Goal: Transaction & Acquisition: Obtain resource

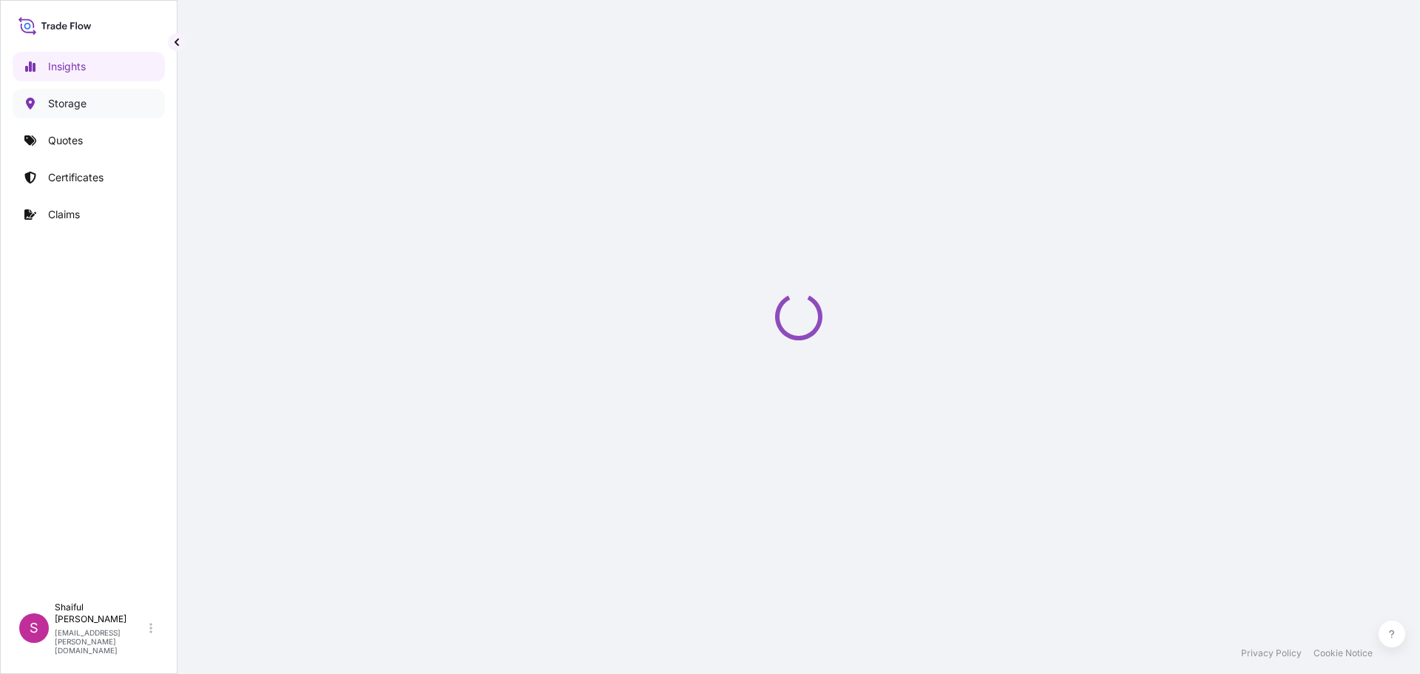
select select "2025"
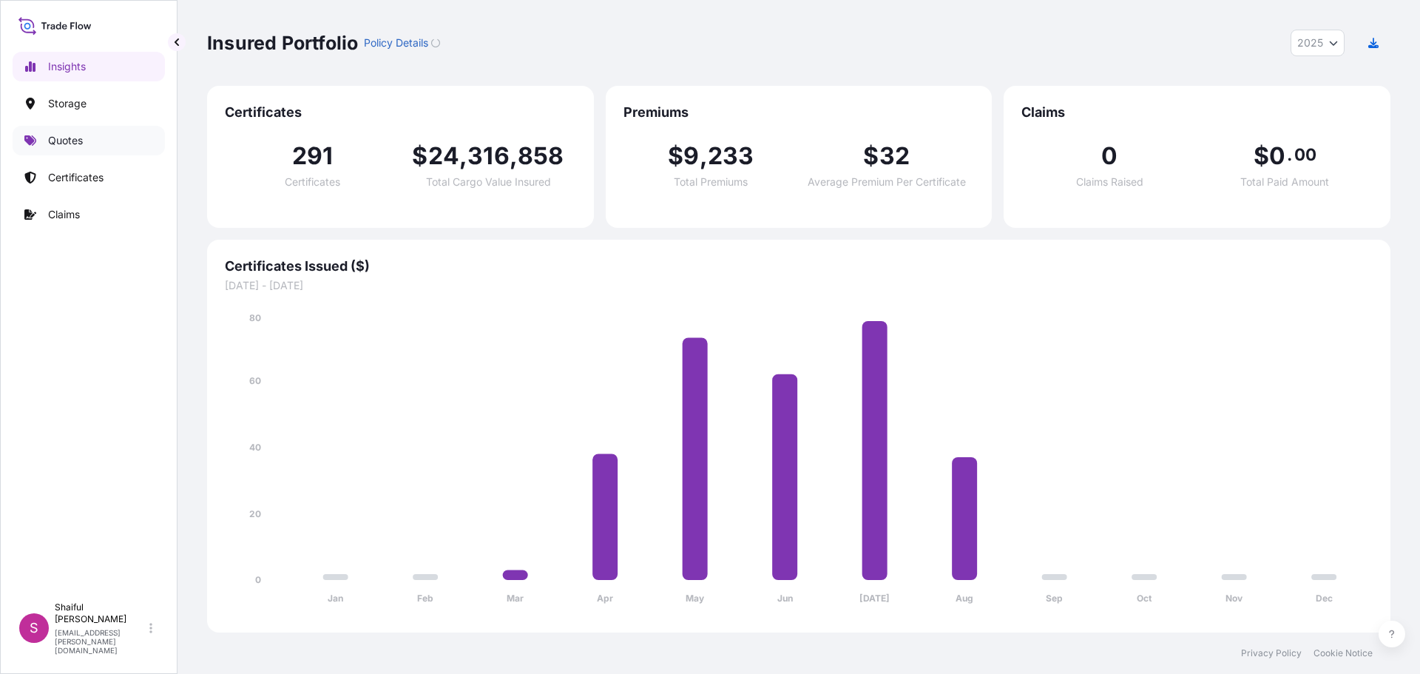
click at [46, 146] on link "Quotes" at bounding box center [89, 141] width 152 height 30
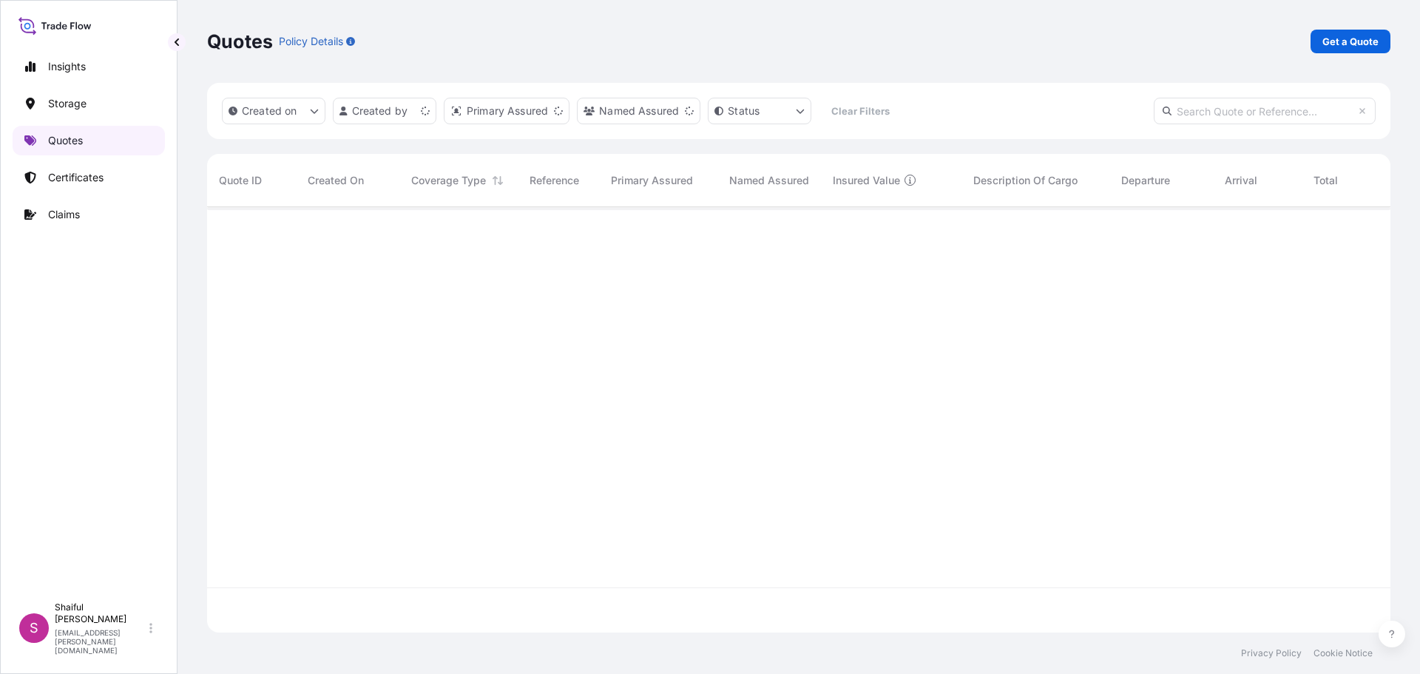
scroll to position [422, 1172]
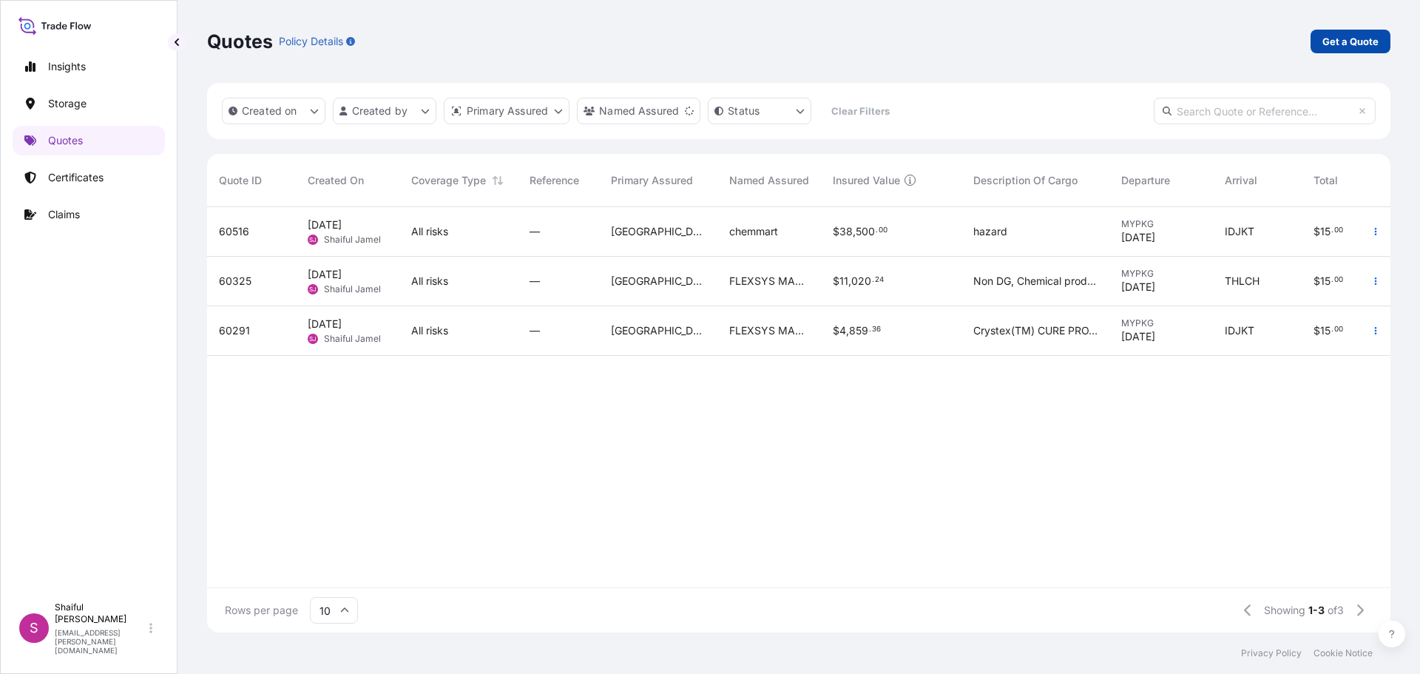
click at [1336, 46] on p "Get a Quote" at bounding box center [1350, 41] width 56 height 15
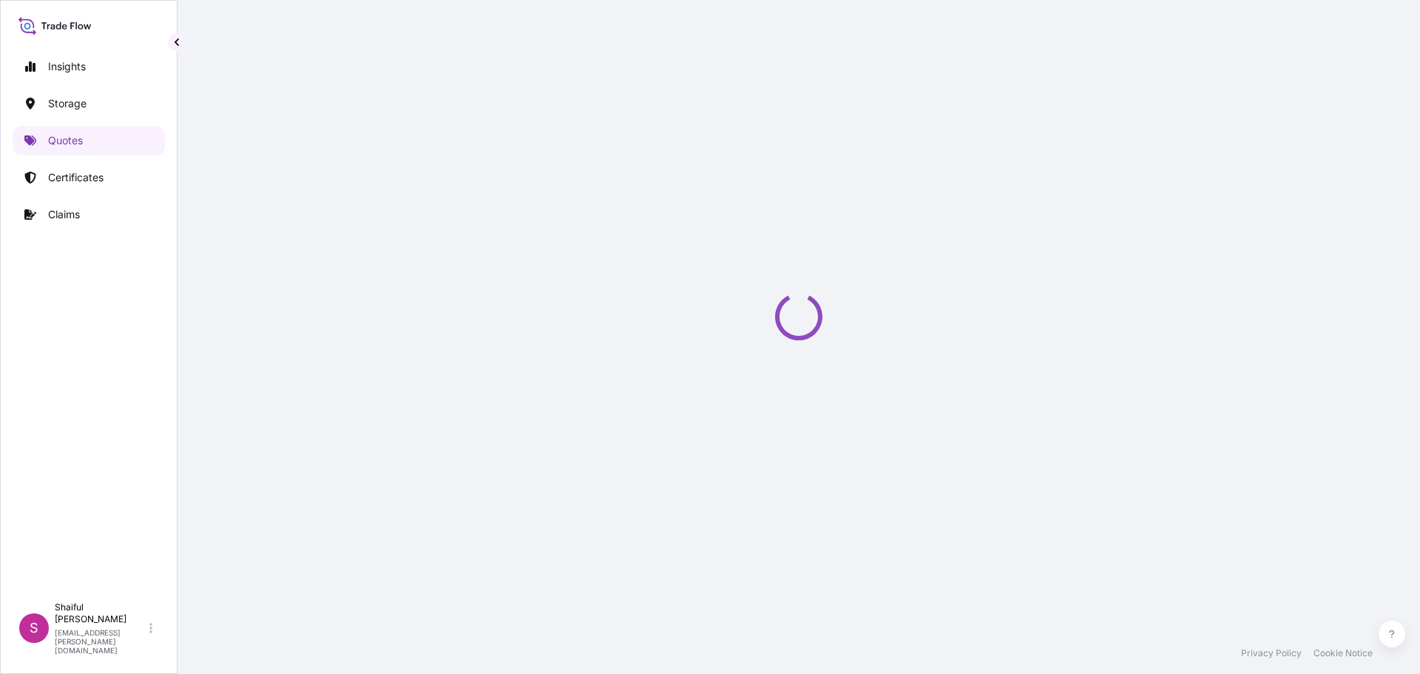
select select "Water"
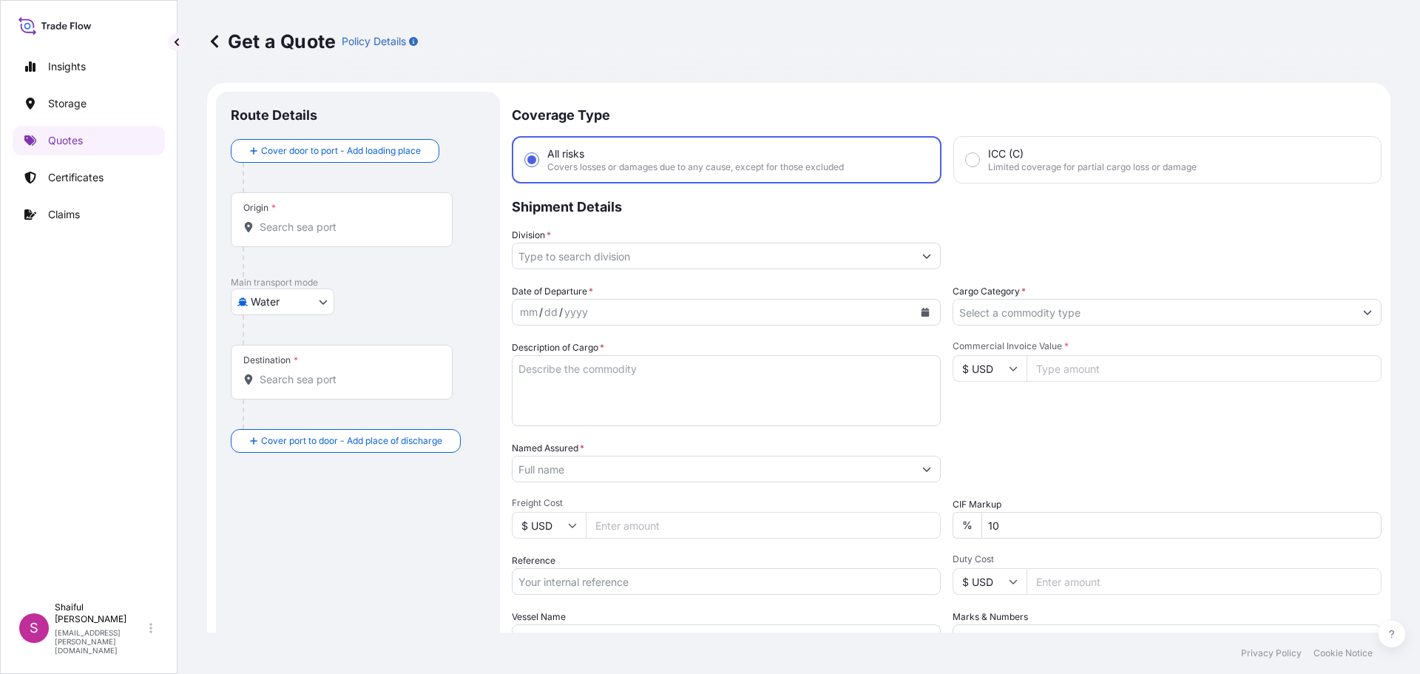
scroll to position [24, 0]
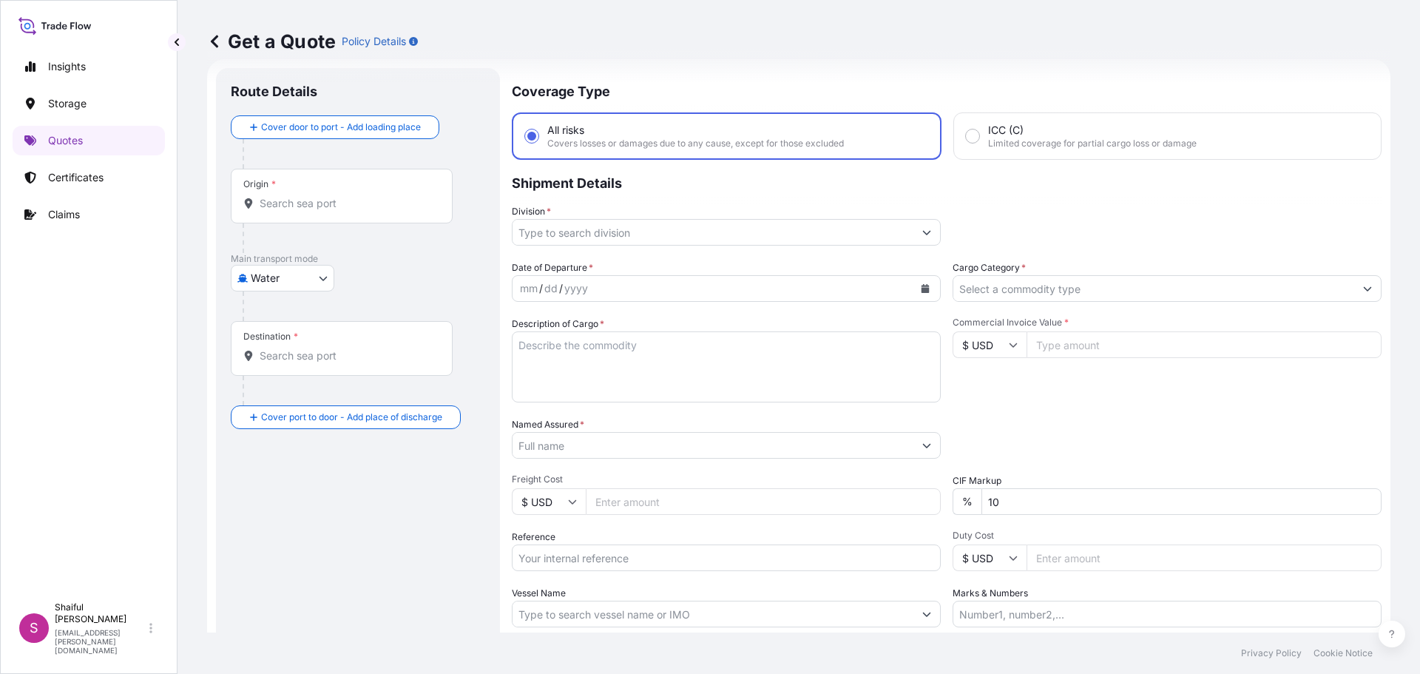
click at [640, 231] on input "Division *" at bounding box center [712, 232] width 401 height 27
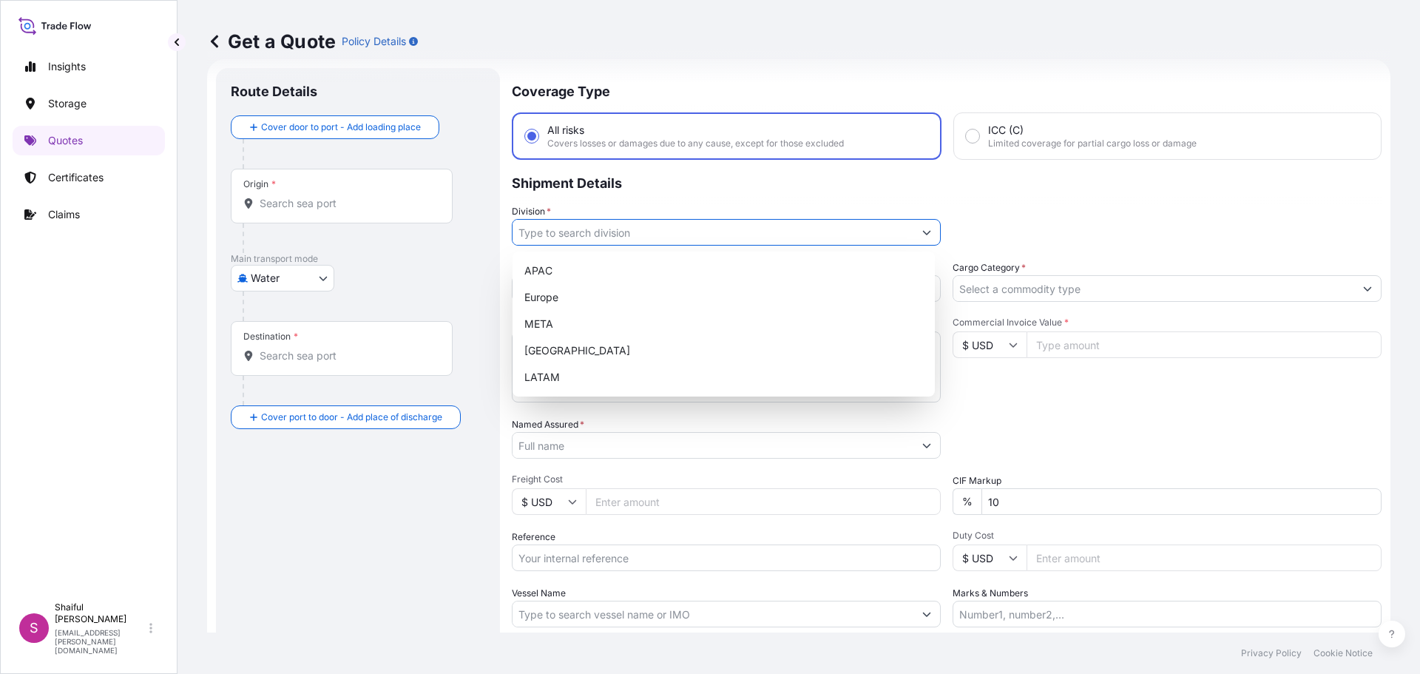
click at [614, 268] on div "APAC" at bounding box center [723, 270] width 410 height 27
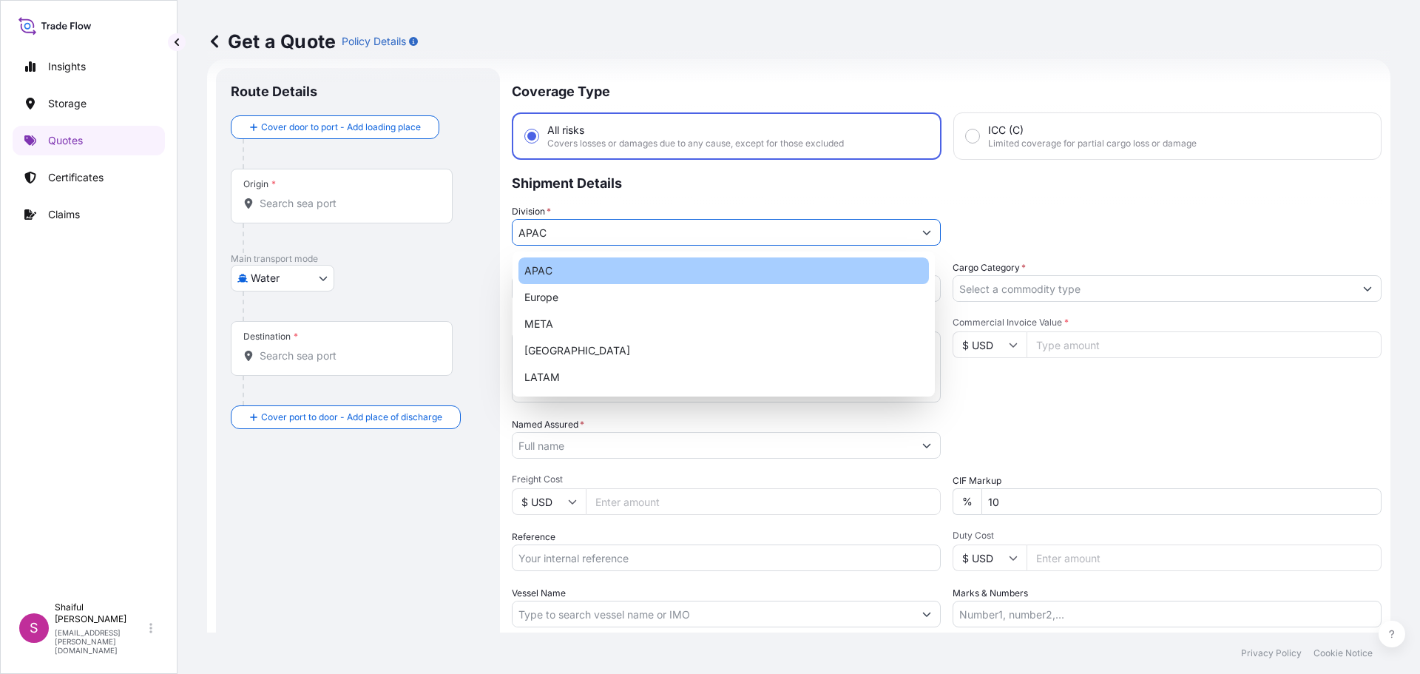
type input "APAC"
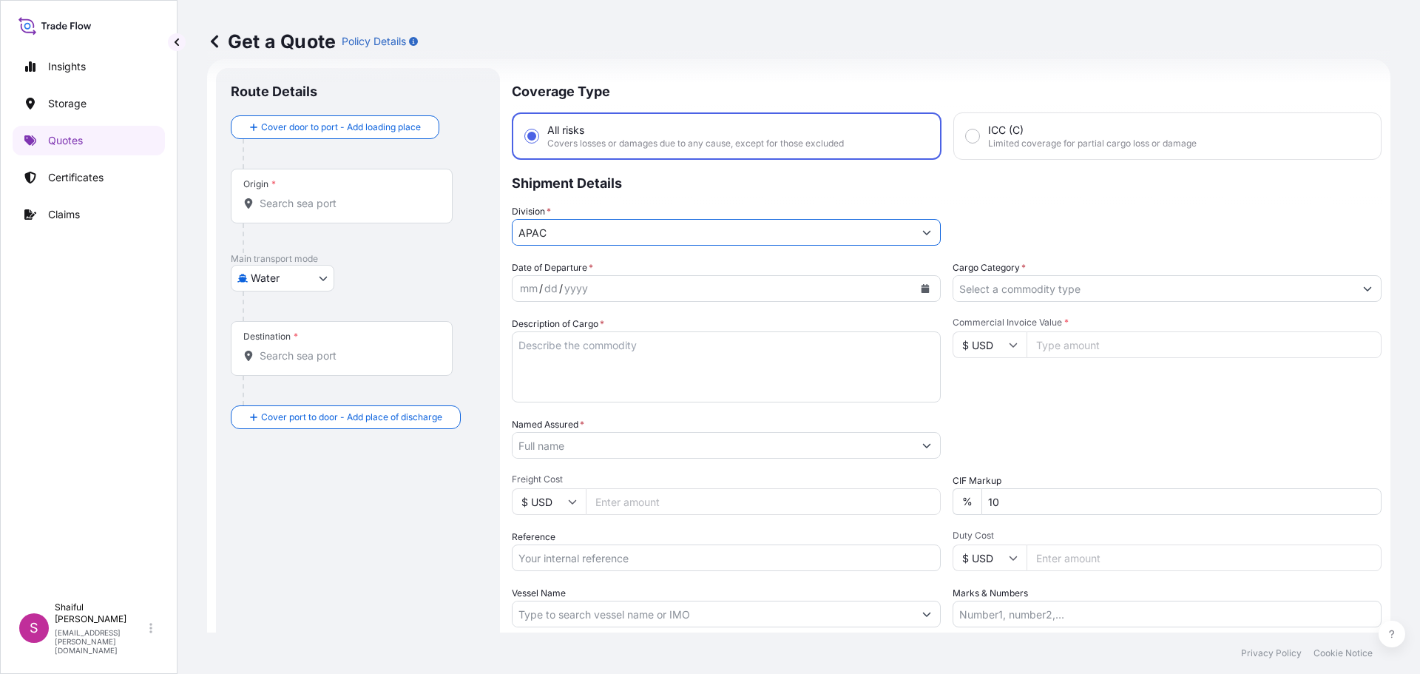
click at [1077, 274] on div "Cargo Category *" at bounding box center [1166, 280] width 429 height 41
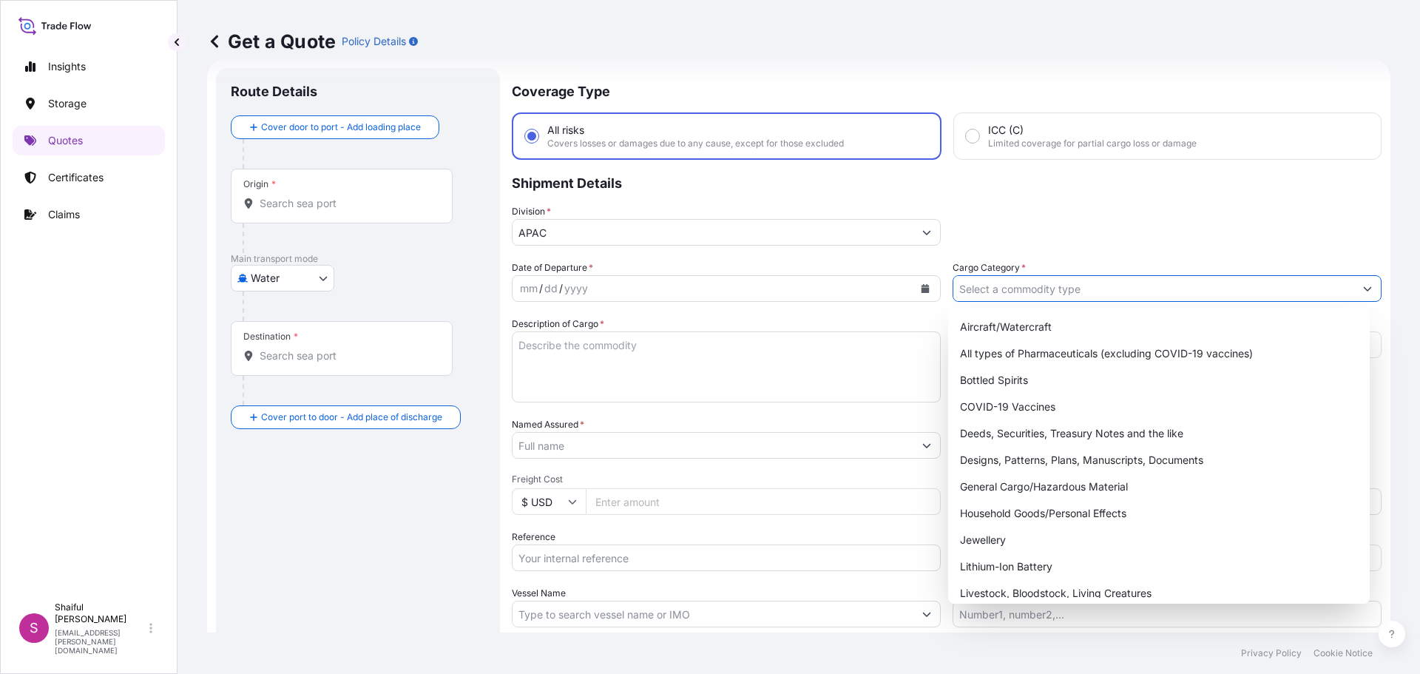
click at [1068, 285] on input "Cargo Category *" at bounding box center [1153, 288] width 401 height 27
click at [1060, 475] on div "General Cargo/Hazardous Material" at bounding box center [1159, 486] width 410 height 27
type input "General Cargo/Hazardous Material"
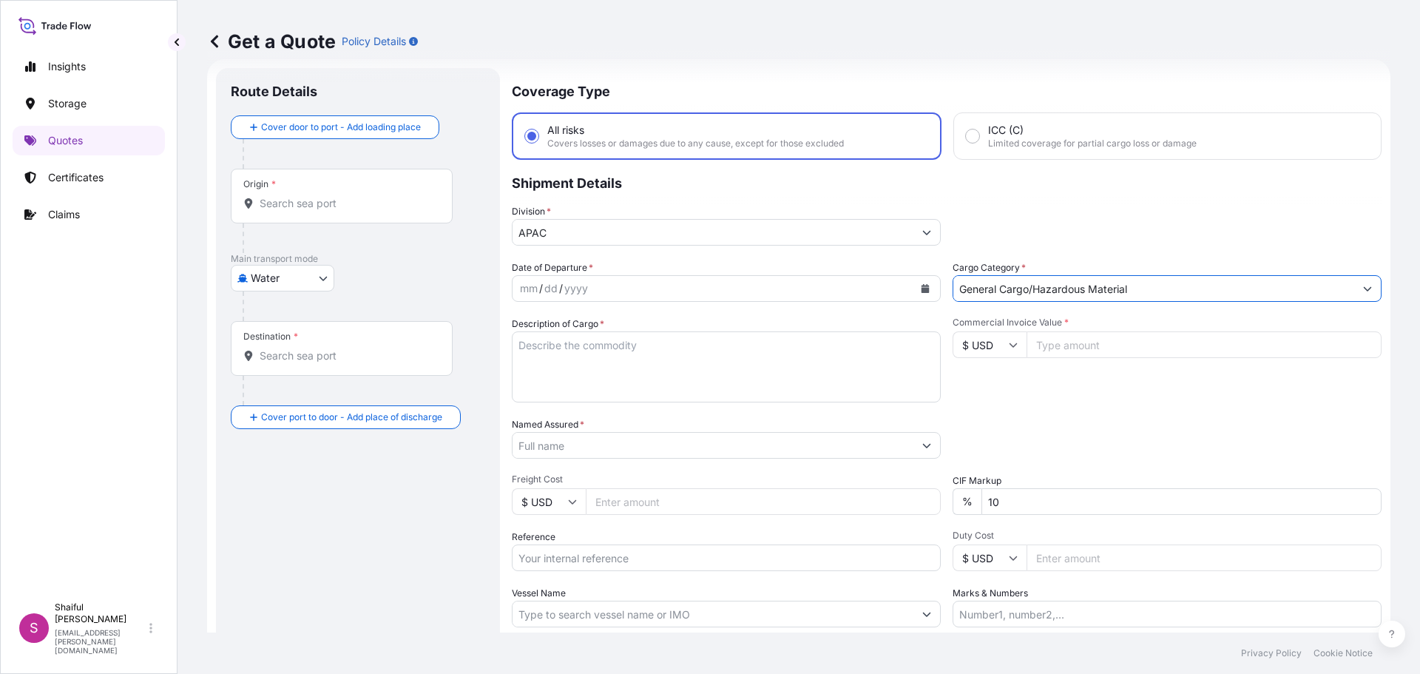
click at [583, 277] on div "mm / dd / yyyy" at bounding box center [712, 288] width 401 height 27
click at [587, 291] on div "yyyy" at bounding box center [576, 289] width 27 height 18
click at [917, 288] on button "Calendar" at bounding box center [925, 289] width 24 height 24
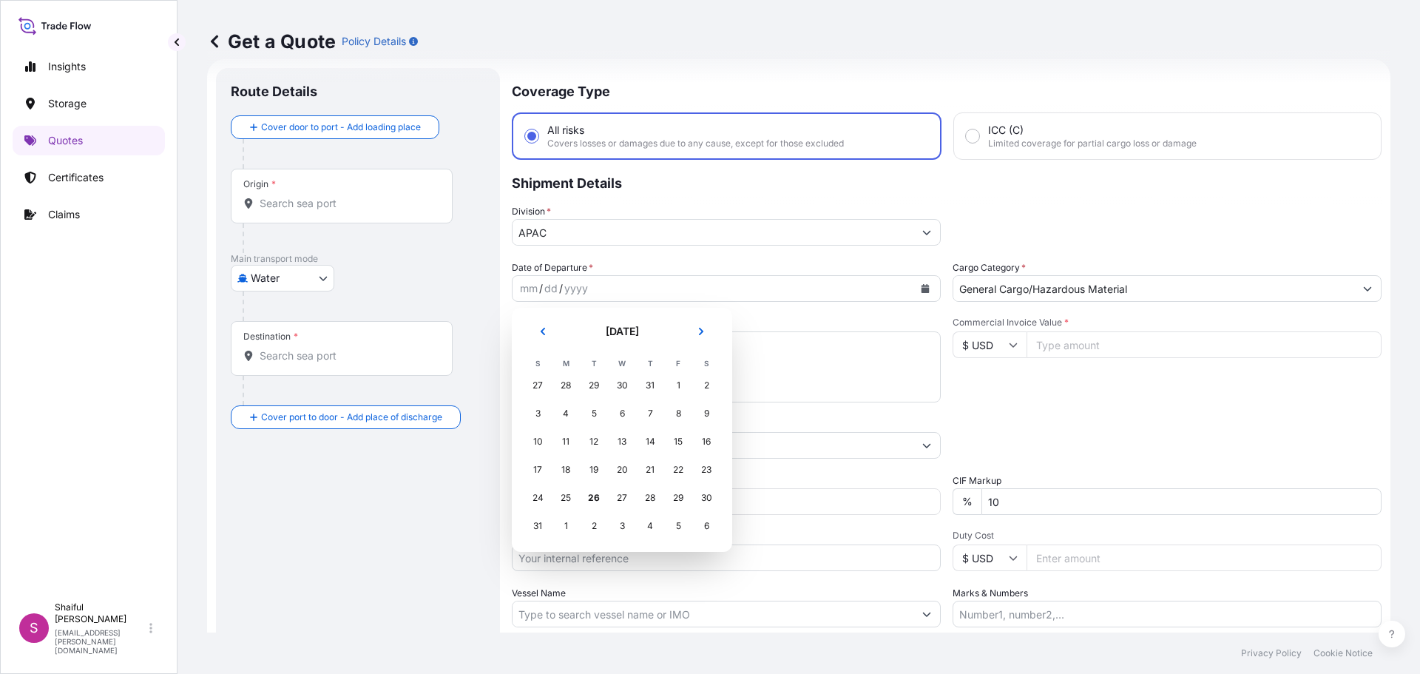
click at [617, 527] on div "3" at bounding box center [622, 525] width 27 height 27
click at [623, 527] on div "3" at bounding box center [622, 525] width 27 height 27
click at [697, 332] on icon "Next" at bounding box center [701, 331] width 9 height 9
click at [623, 386] on div "3" at bounding box center [622, 385] width 27 height 27
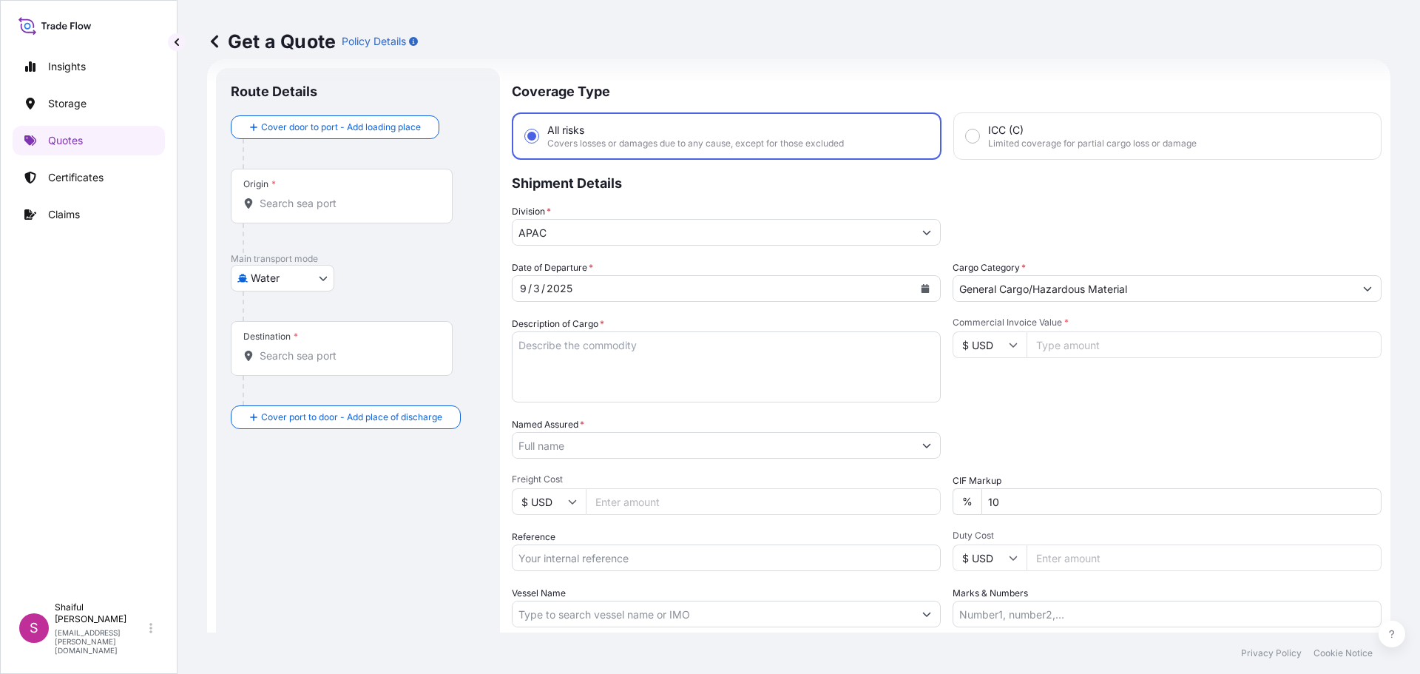
click at [649, 359] on textarea "Description of Cargo *" at bounding box center [726, 366] width 429 height 71
paste textarea "Crystex (TM) HD OT 20, 20 KG (44.0 LB), Bag (HS code: 382499 )"
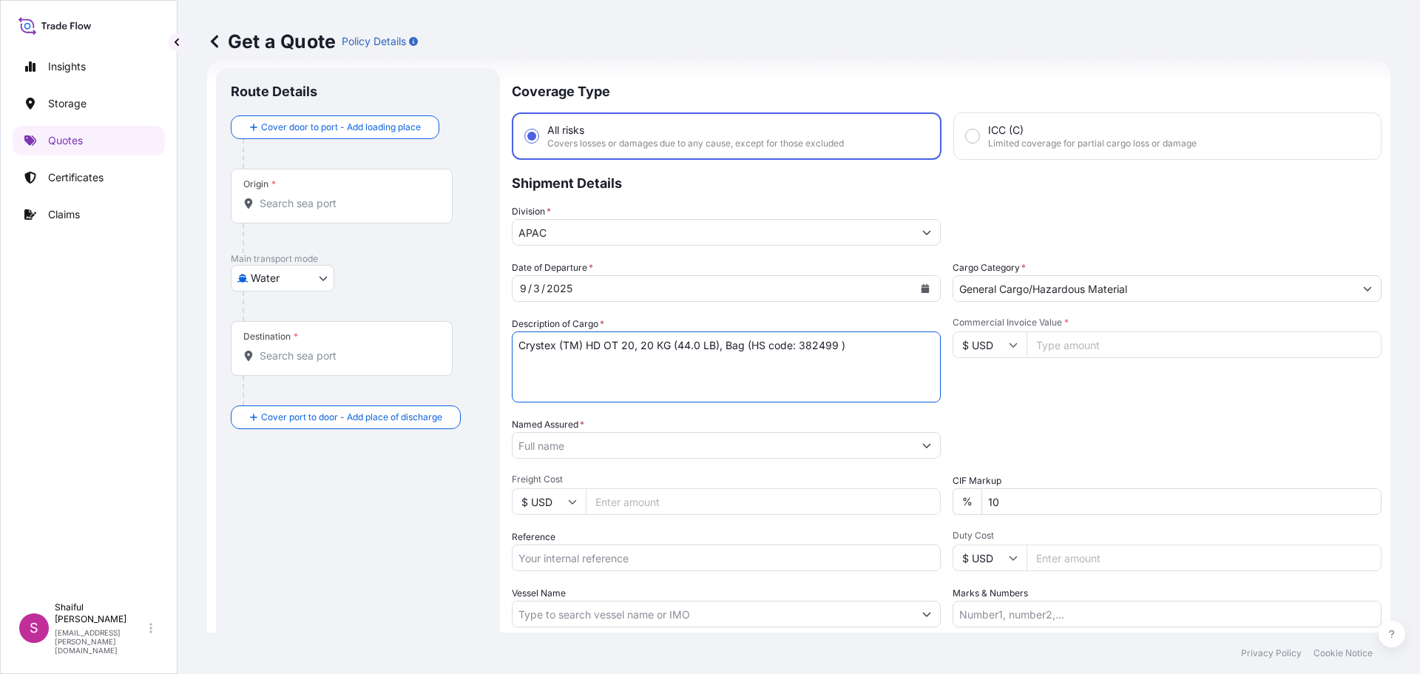
type textarea "Crystex (TM) HD OT 20, 20 KG (44.0 LB), Bag (HS code: 382499 )"
click at [305, 217] on div "Origin *" at bounding box center [342, 196] width 222 height 55
click at [305, 211] on input "Origin *" at bounding box center [347, 203] width 175 height 15
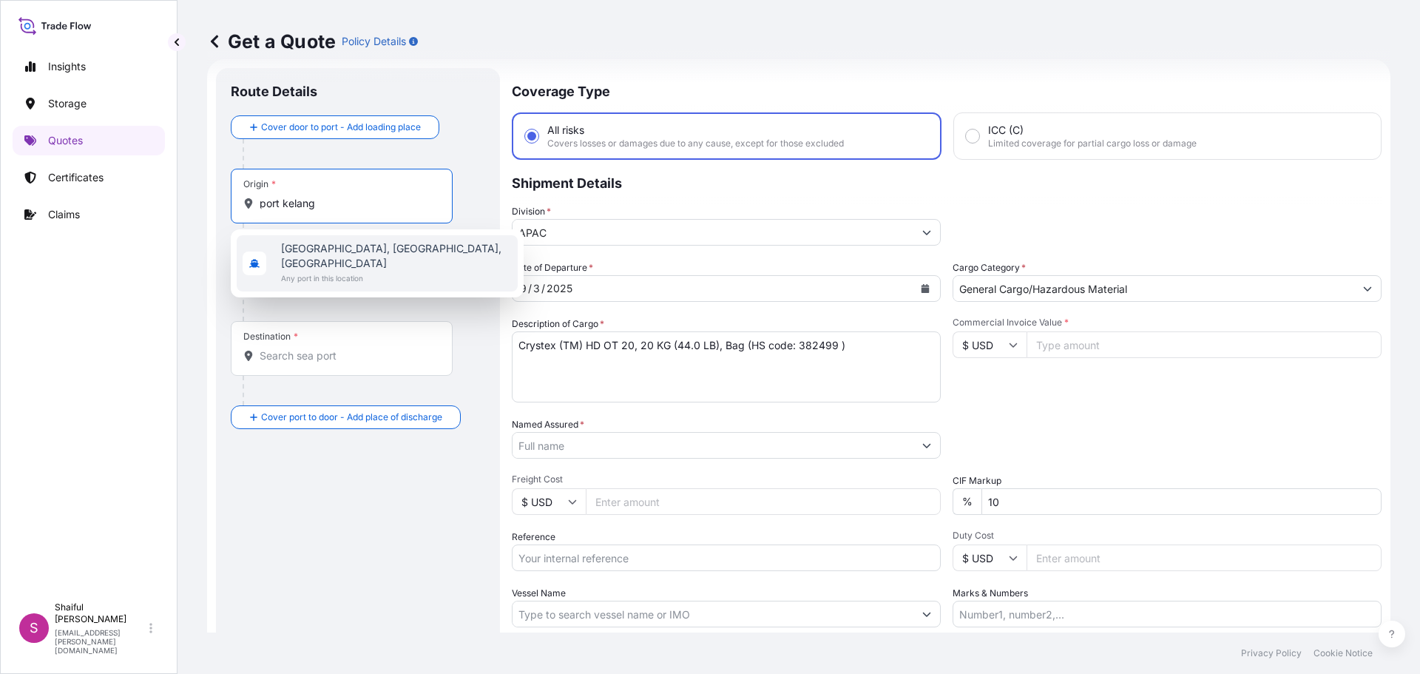
click at [317, 254] on span "[GEOGRAPHIC_DATA], [GEOGRAPHIC_DATA], [GEOGRAPHIC_DATA]" at bounding box center [396, 256] width 231 height 30
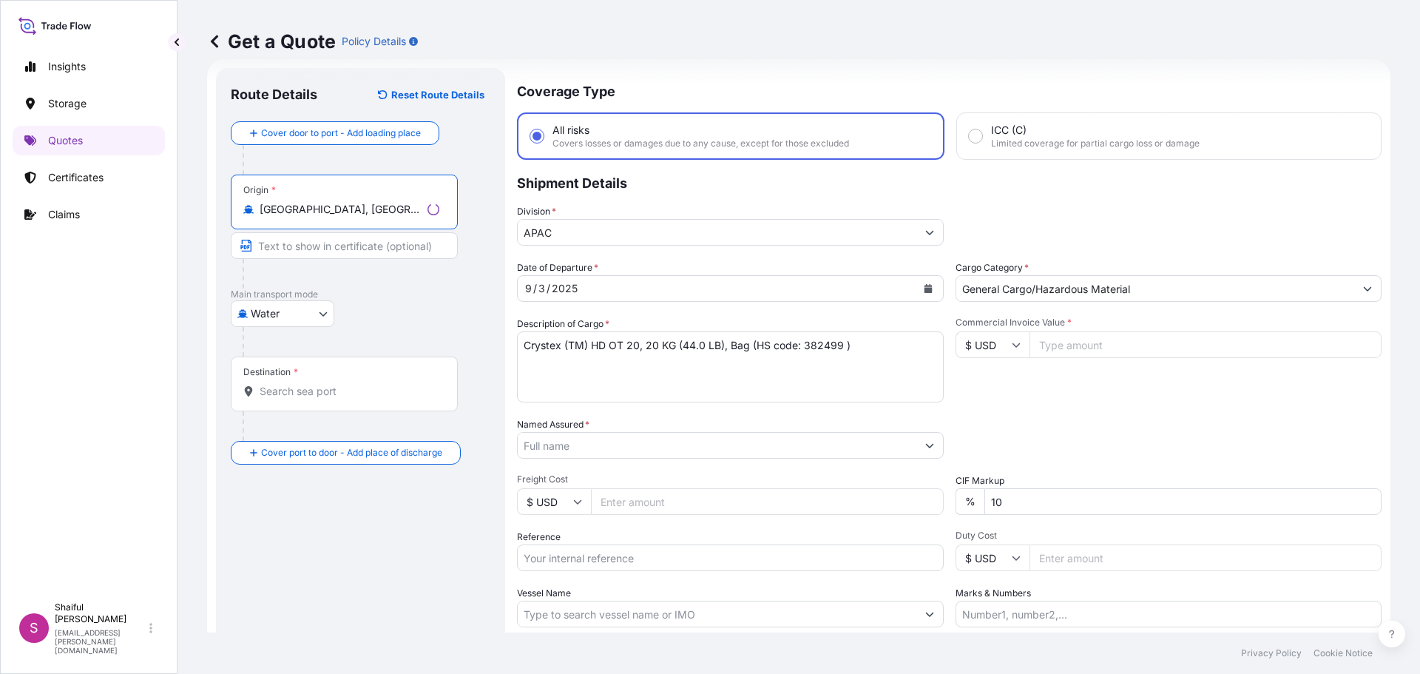
type input "[GEOGRAPHIC_DATA], [GEOGRAPHIC_DATA], [GEOGRAPHIC_DATA]"
click at [283, 382] on div "Destination *" at bounding box center [344, 383] width 227 height 55
click at [283, 384] on input "Destination *" at bounding box center [350, 391] width 180 height 15
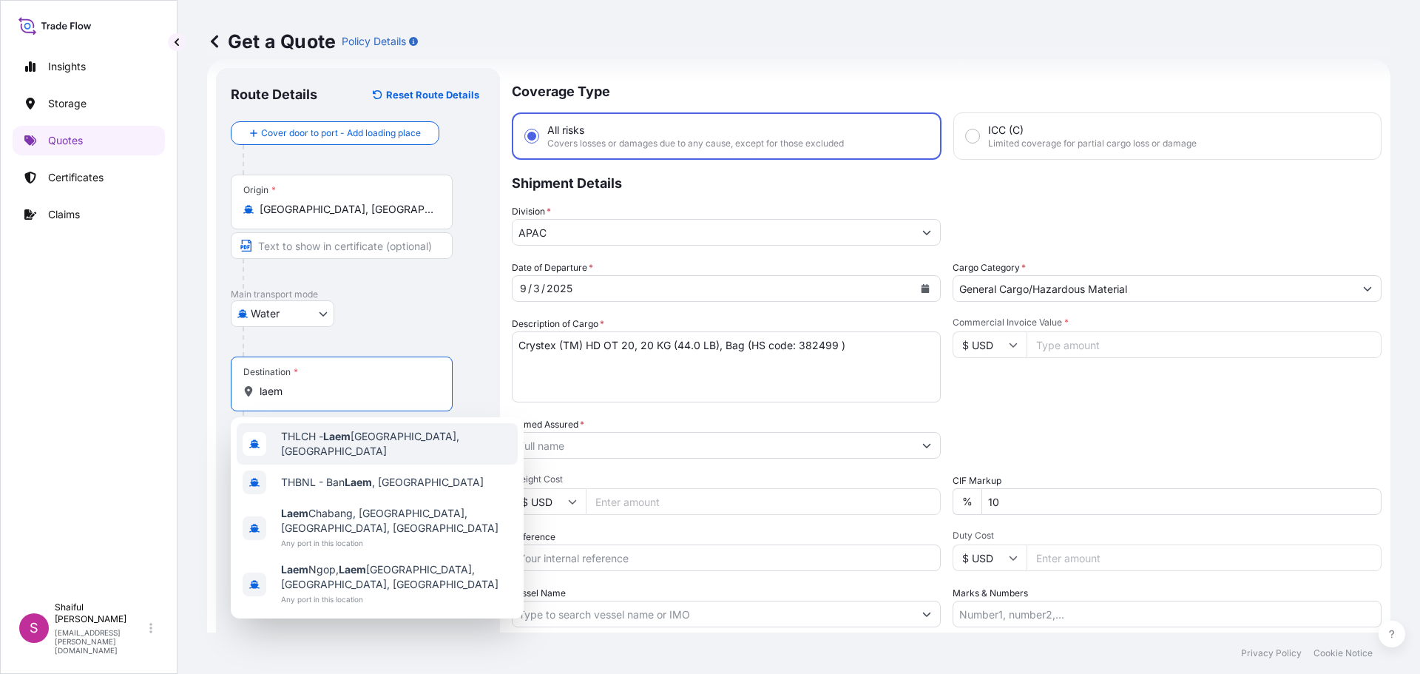
click at [328, 447] on span "THLCH - [GEOGRAPHIC_DATA], [GEOGRAPHIC_DATA]" at bounding box center [396, 444] width 231 height 30
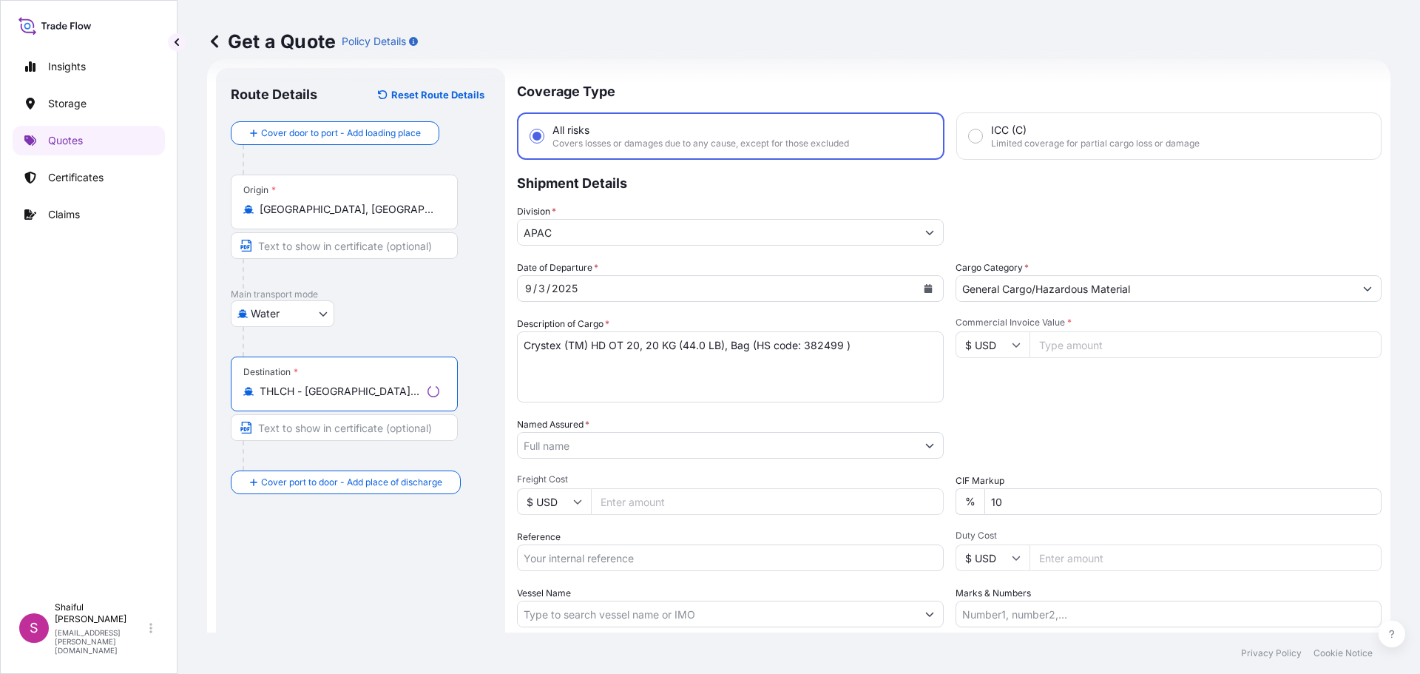
type input "THLCH - [GEOGRAPHIC_DATA], [GEOGRAPHIC_DATA]"
click at [1072, 349] on input "Commercial Invoice Value *" at bounding box center [1205, 344] width 353 height 27
drag, startPoint x: 1036, startPoint y: 353, endPoint x: 1042, endPoint y: 347, distance: 8.4
click at [1037, 353] on input "Commercial Invoice Value *" at bounding box center [1203, 344] width 355 height 27
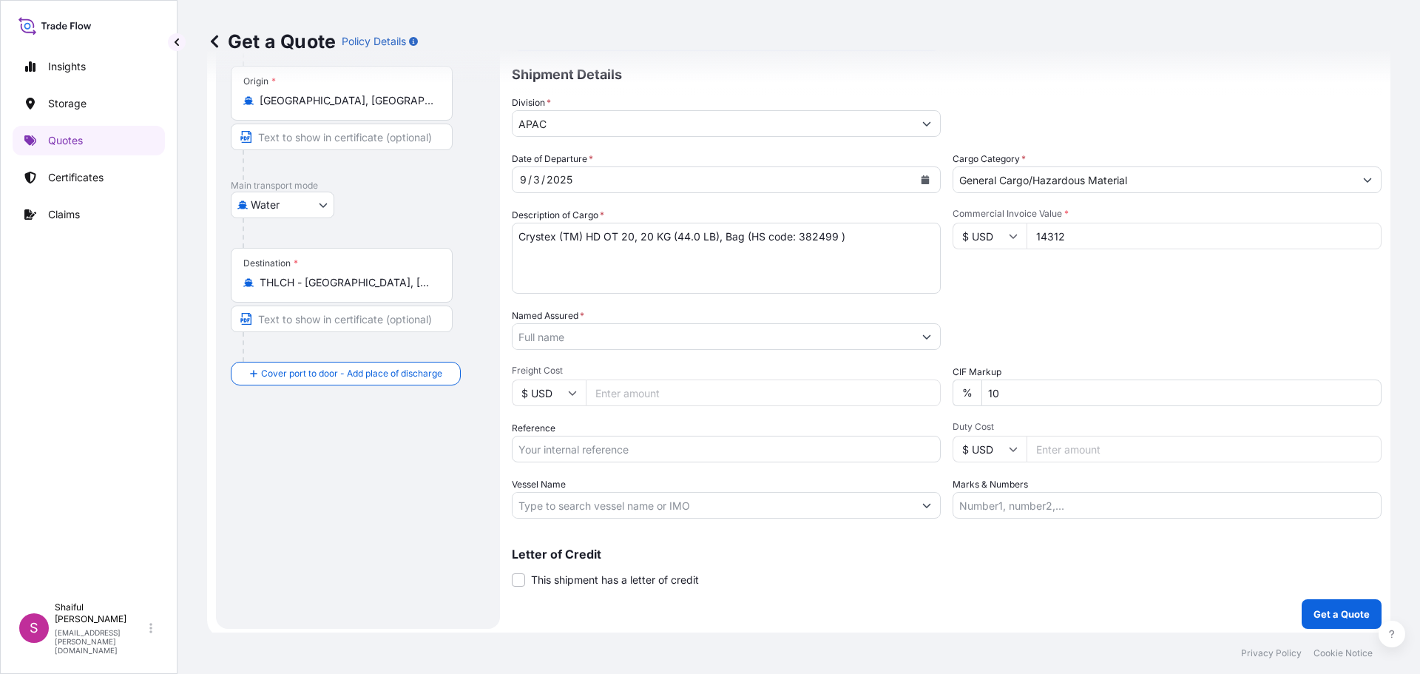
scroll to position [138, 0]
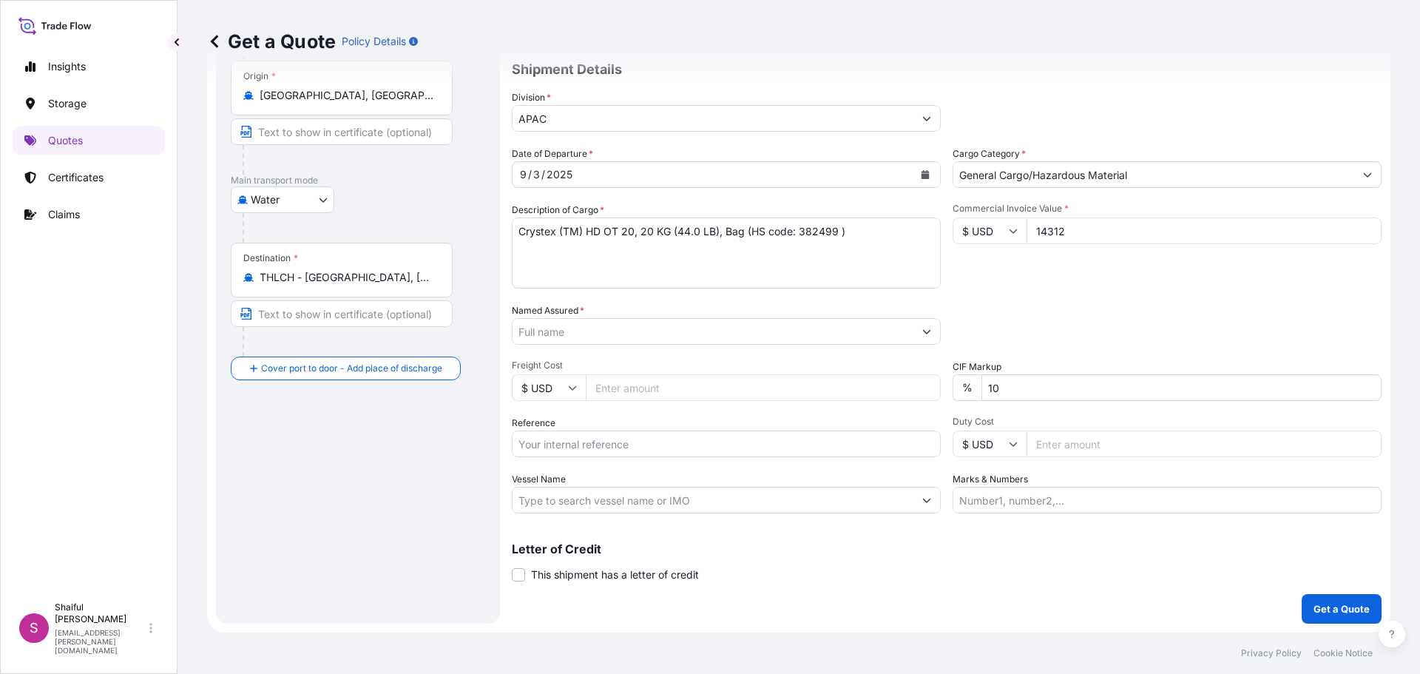
type input "14312"
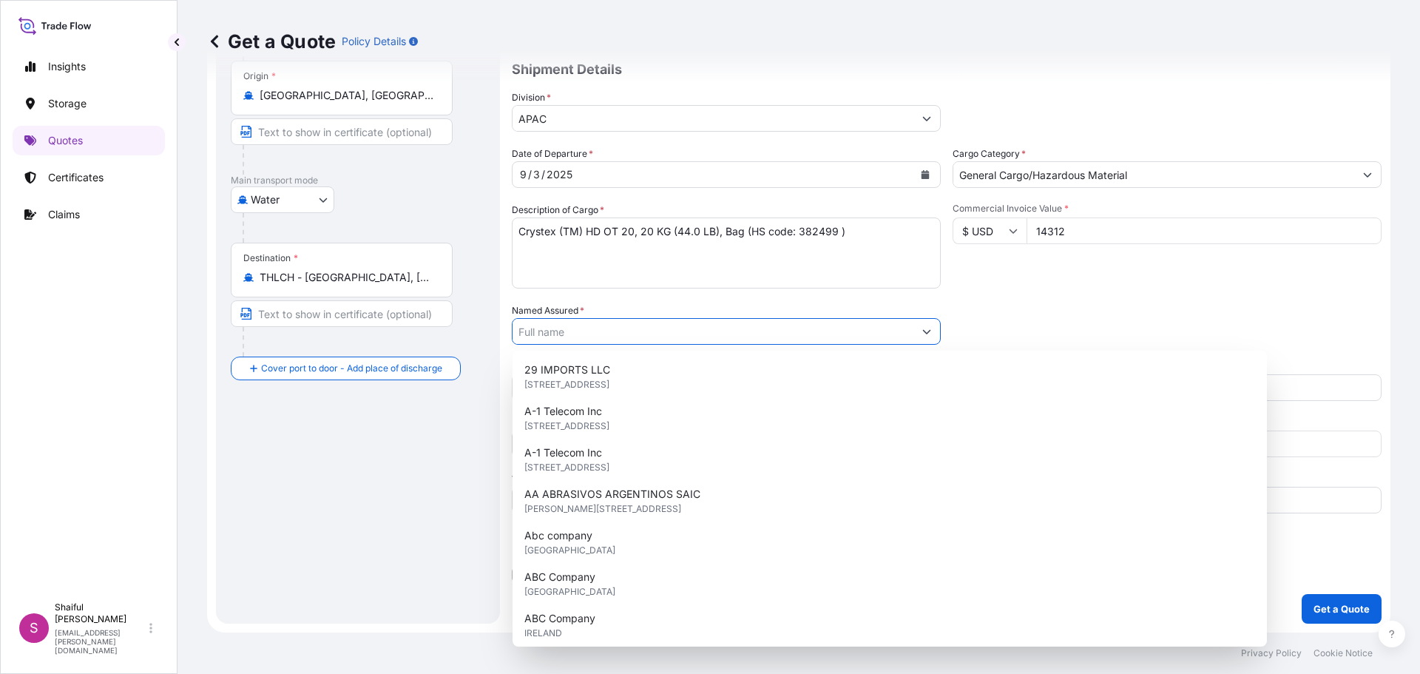
click at [674, 329] on input "Named Assured *" at bounding box center [712, 331] width 401 height 27
click at [725, 332] on input "Named Assured *" at bounding box center [712, 331] width 401 height 27
paste input "FLEXSYS MALAYSIA SDN. BHD"
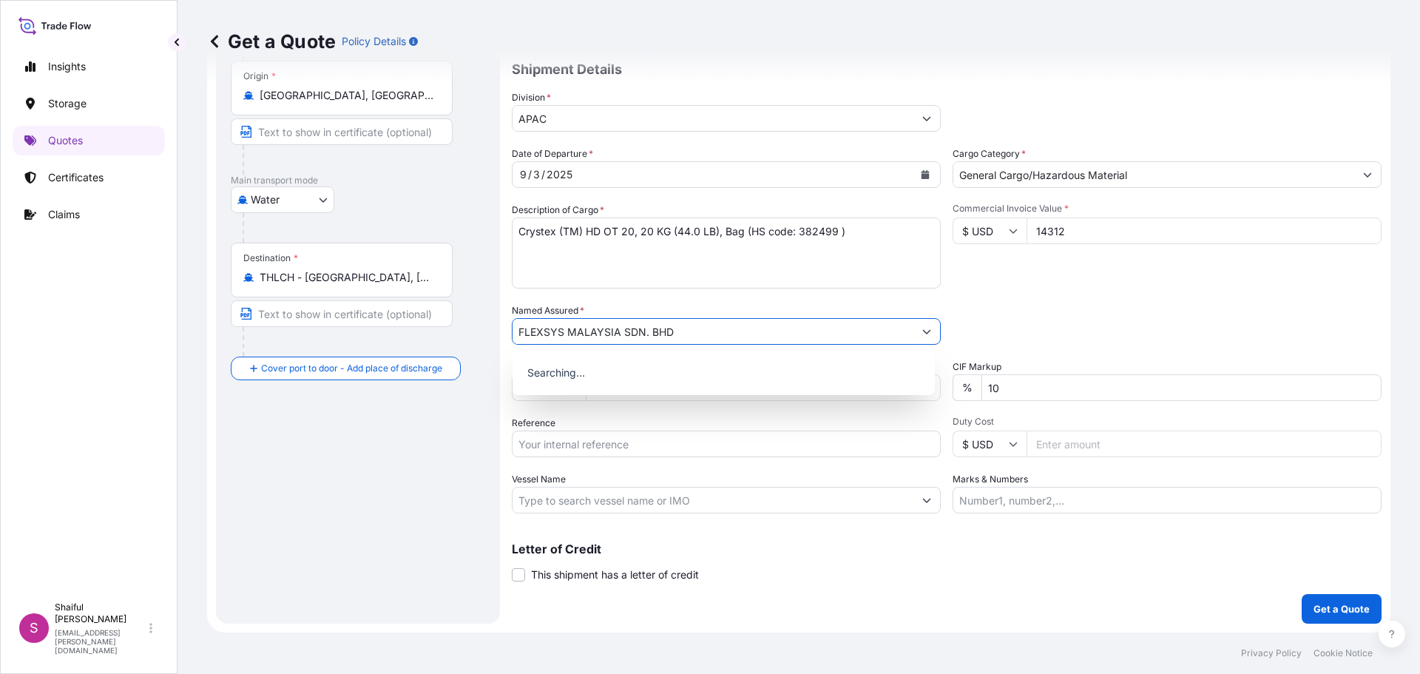
type input "FLEXSYS MALAYSIA SDN. BHD"
click at [1081, 308] on div "Packing Category Type to search a container mode Please select a primary mode o…" at bounding box center [1166, 323] width 429 height 41
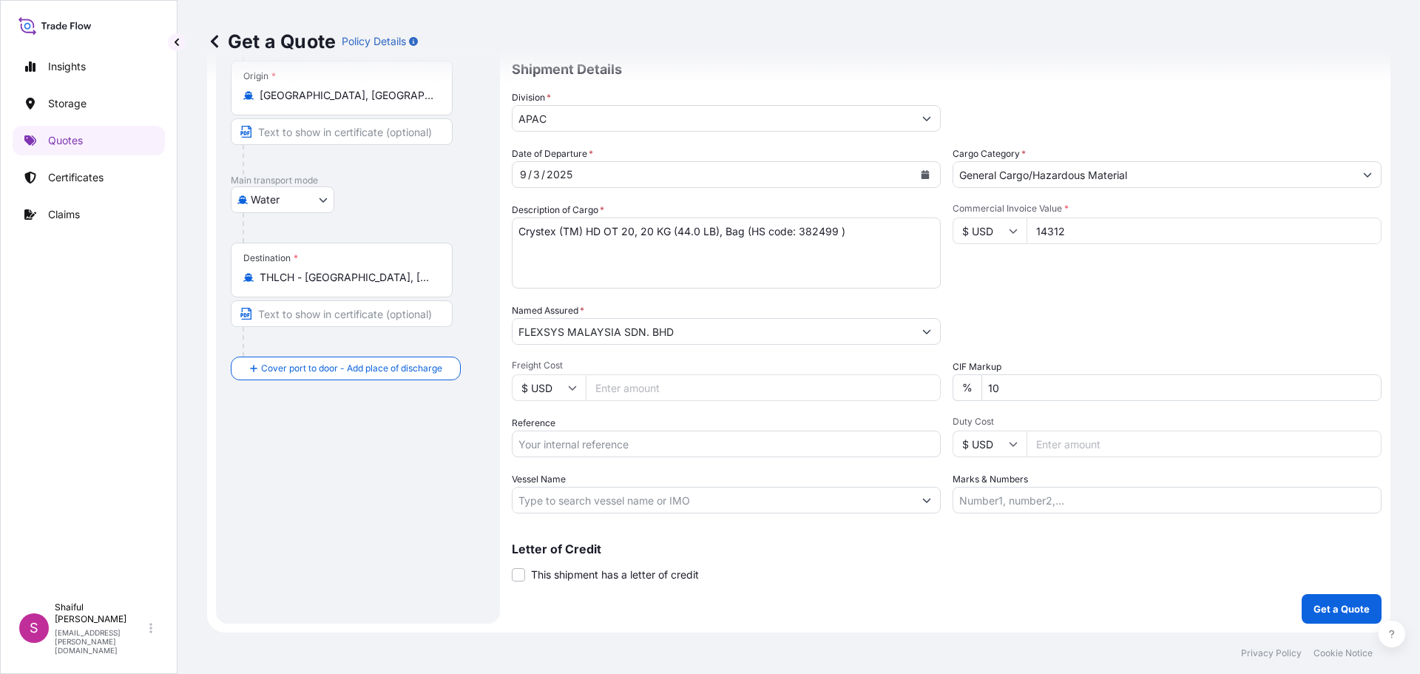
click at [695, 391] on input "Freight Cost" at bounding box center [763, 387] width 355 height 27
click at [1126, 269] on div "Commercial Invoice Value * $ USD 14312" at bounding box center [1166, 246] width 429 height 86
click at [1358, 610] on p "Get a Quote" at bounding box center [1341, 608] width 56 height 15
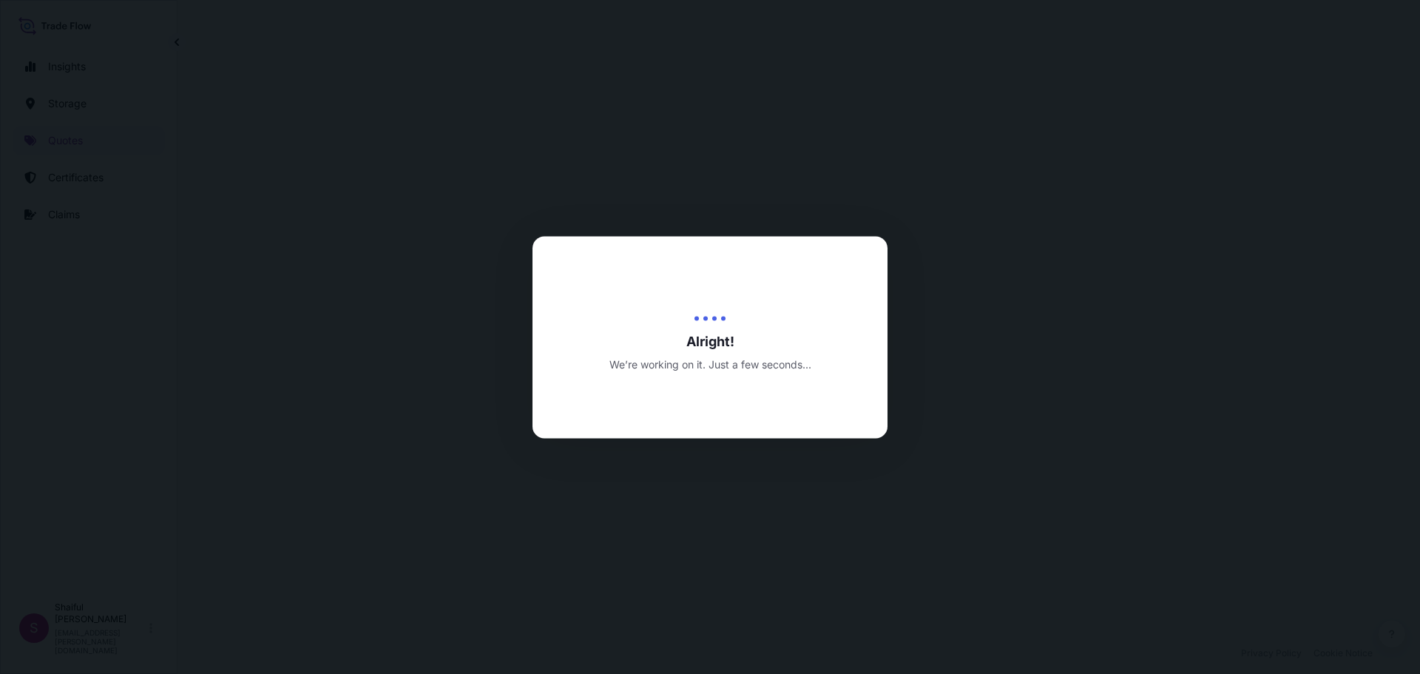
select select "Water"
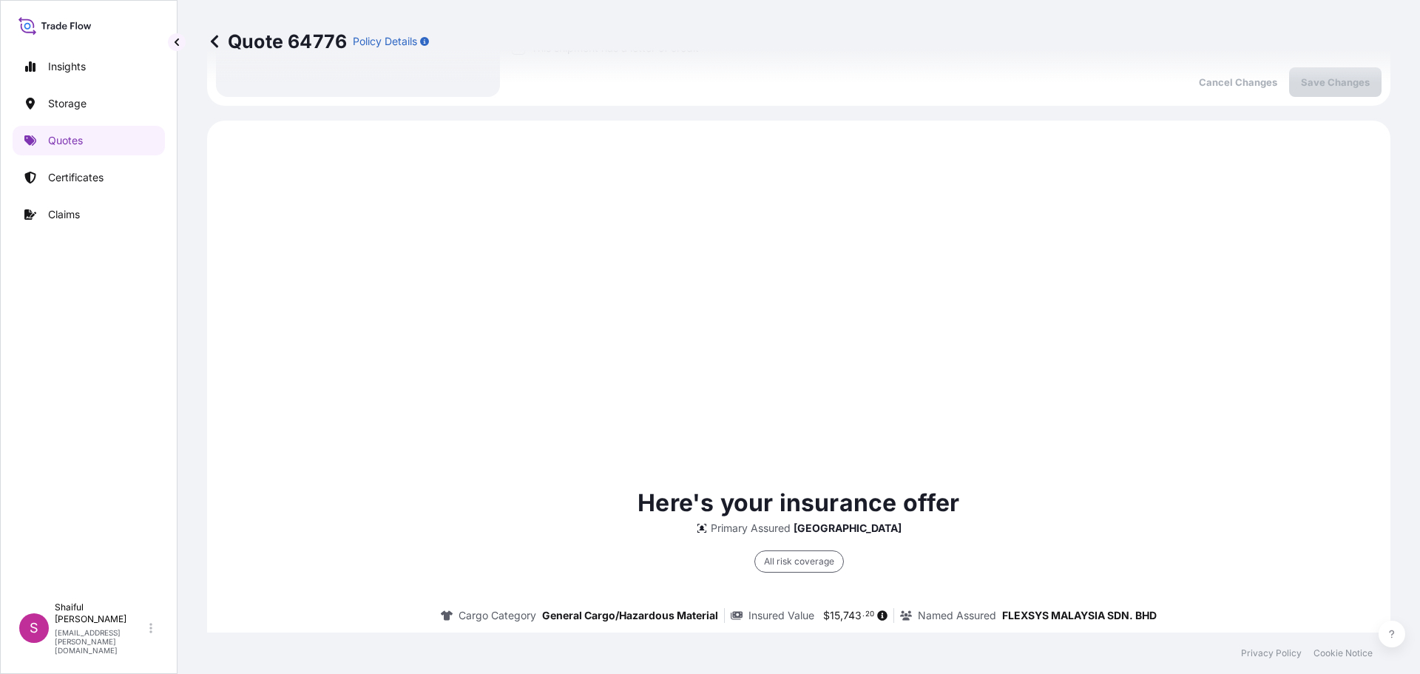
scroll to position [415, 0]
